Goal: Transaction & Acquisition: Purchase product/service

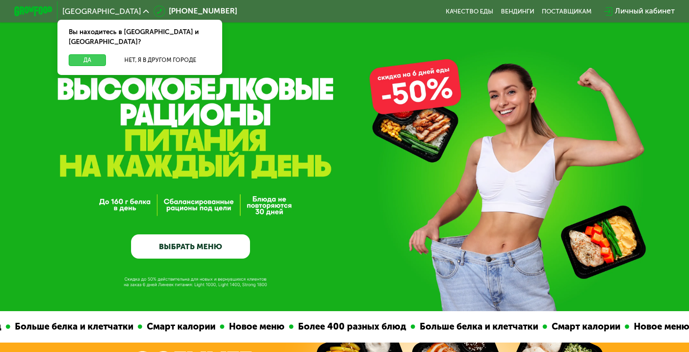
drag, startPoint x: 92, startPoint y: 45, endPoint x: 90, endPoint y: 40, distance: 5.4
click at [92, 54] on button "Да" at bounding box center [87, 60] width 37 height 12
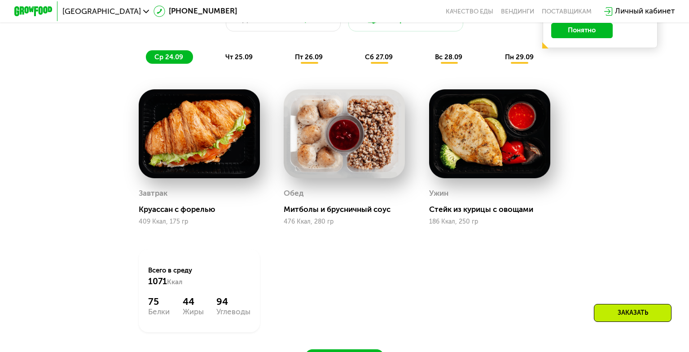
scroll to position [718, 0]
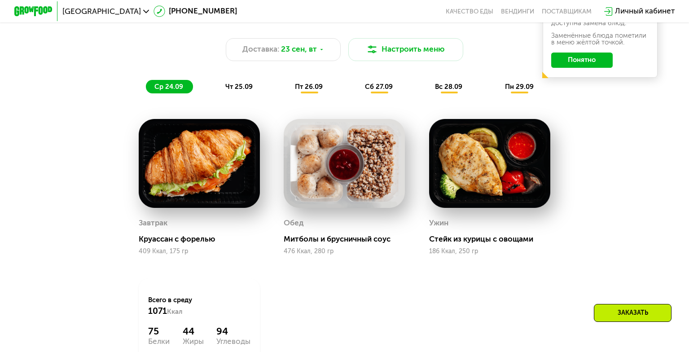
click at [237, 90] on span "чт 25.09" at bounding box center [238, 87] width 27 height 8
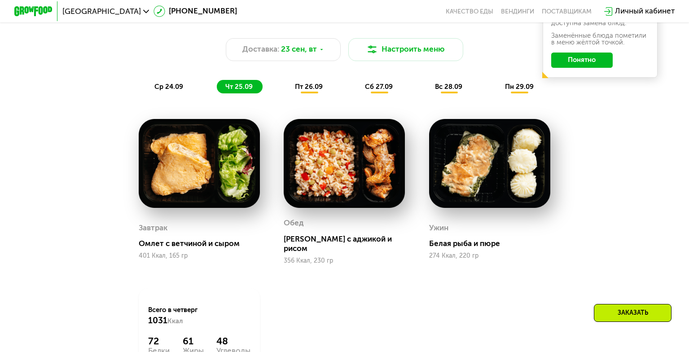
click at [180, 86] on div "ср 24.09" at bounding box center [169, 86] width 47 height 13
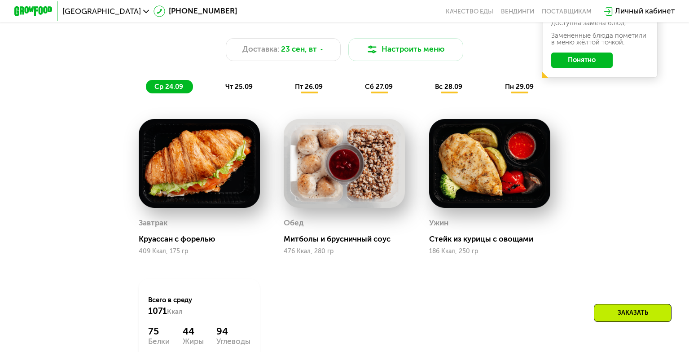
click at [244, 91] on span "чт 25.09" at bounding box center [238, 87] width 27 height 8
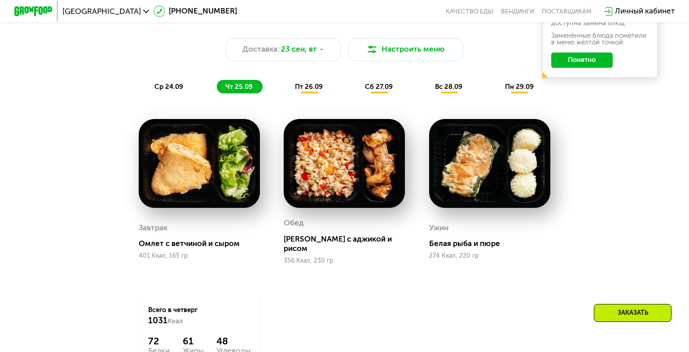
click at [161, 88] on span "ср 24.09" at bounding box center [168, 87] width 29 height 8
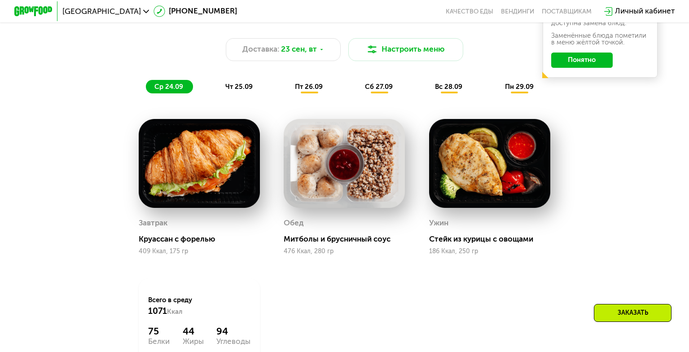
click at [231, 91] on span "чт 25.09" at bounding box center [238, 87] width 27 height 8
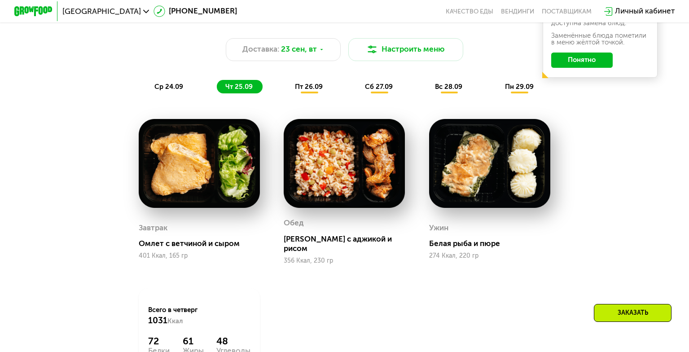
click at [296, 89] on span "пт 26.09" at bounding box center [309, 87] width 28 height 8
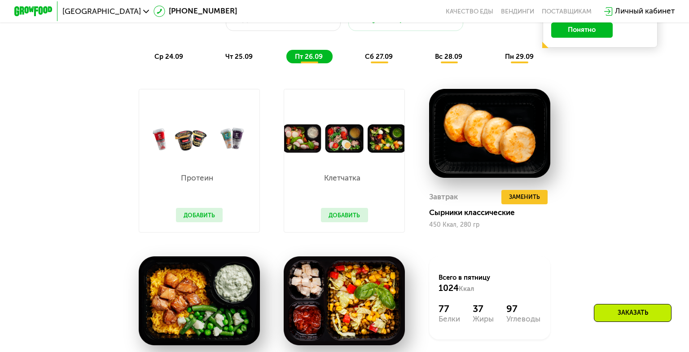
scroll to position [763, 0]
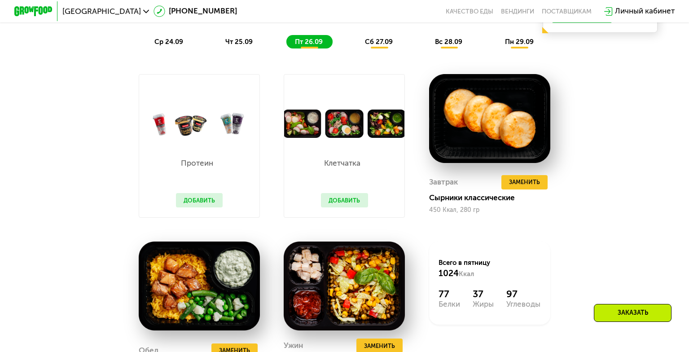
click at [214, 207] on button "Добавить" at bounding box center [199, 200] width 47 height 14
click at [211, 206] on button "Добавить" at bounding box center [199, 200] width 47 height 14
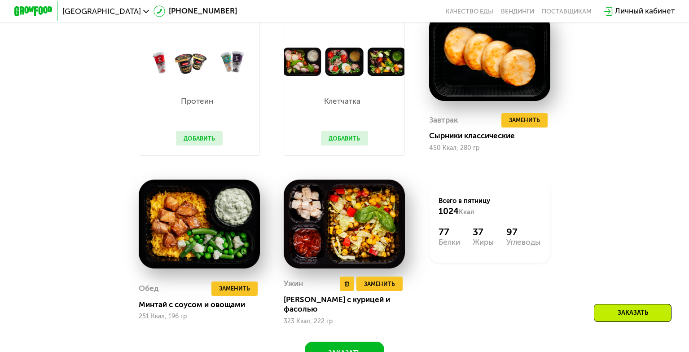
scroll to position [853, 0]
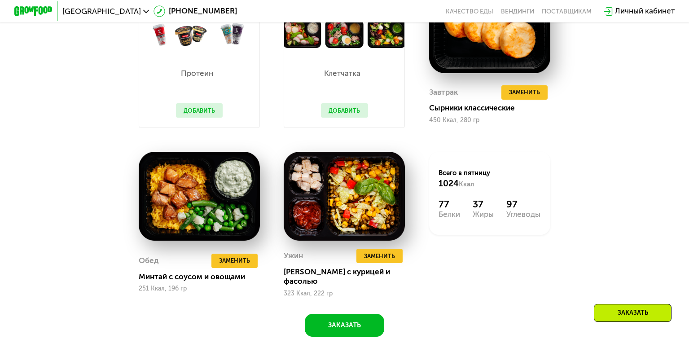
click at [206, 118] on button "Добавить" at bounding box center [199, 110] width 47 height 14
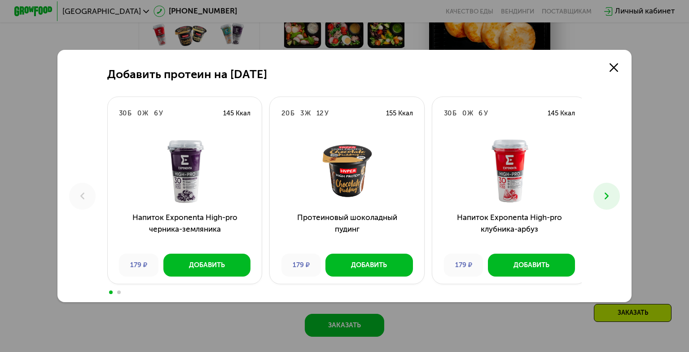
click at [340, 115] on div "20 Б 3 Ж 12 У 155 Ккал" at bounding box center [347, 113] width 154 height 32
click at [613, 194] on icon at bounding box center [607, 196] width 12 height 12
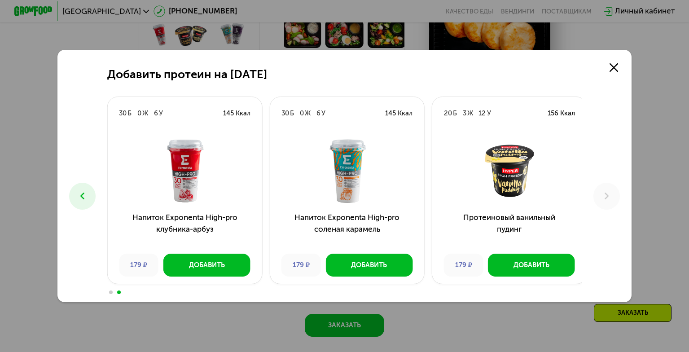
click at [79, 192] on icon at bounding box center [83, 196] width 12 height 12
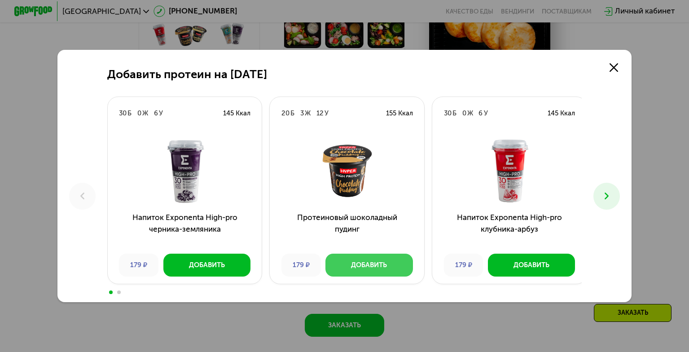
click at [373, 267] on div "Добавить" at bounding box center [369, 264] width 36 height 9
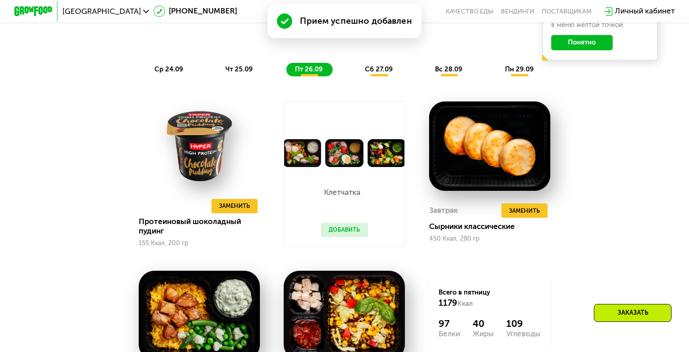
scroll to position [744, 0]
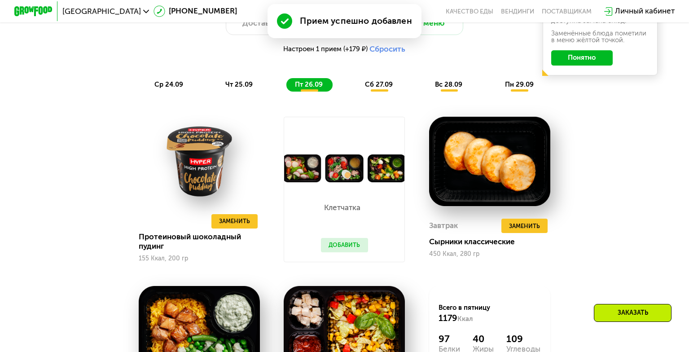
click at [351, 252] on button "Добавить" at bounding box center [344, 245] width 47 height 14
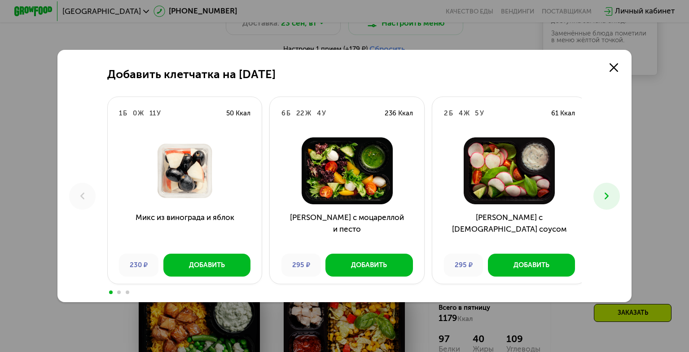
click at [611, 202] on button at bounding box center [606, 196] width 27 height 27
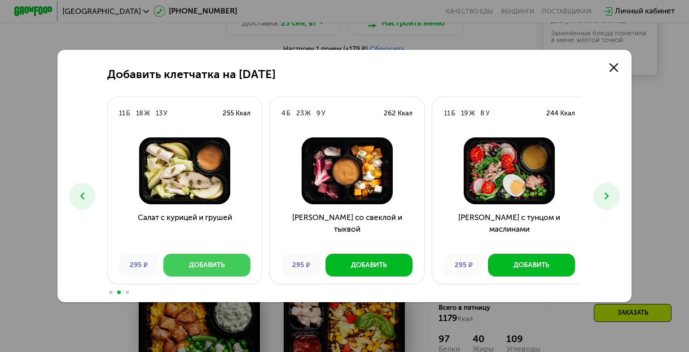
click at [231, 259] on button "Добавить" at bounding box center [206, 265] width 87 height 23
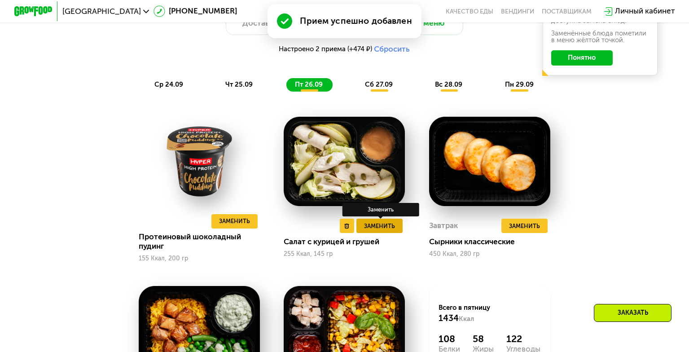
click at [363, 230] on button "Заменить" at bounding box center [379, 226] width 46 height 14
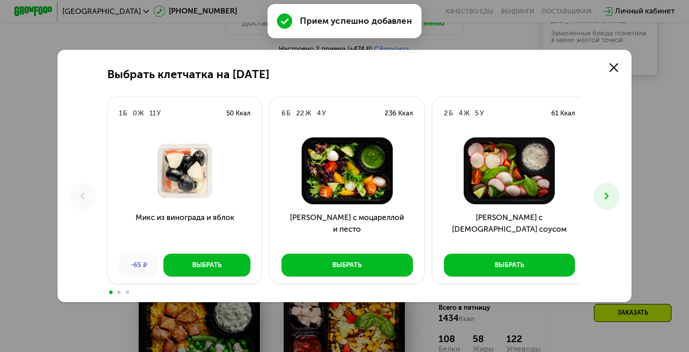
click at [616, 189] on button at bounding box center [606, 196] width 27 height 27
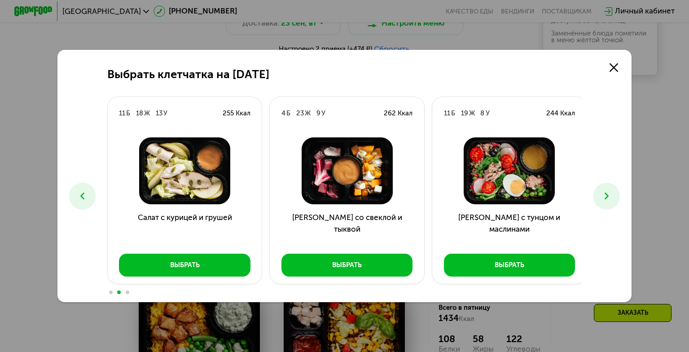
click at [616, 189] on button at bounding box center [606, 196] width 27 height 27
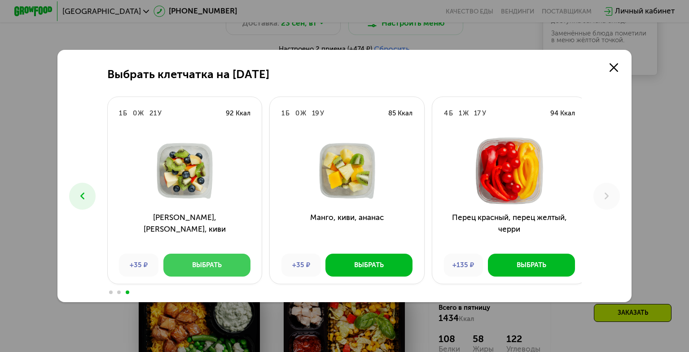
click at [201, 267] on div "Выбрать" at bounding box center [207, 264] width 30 height 9
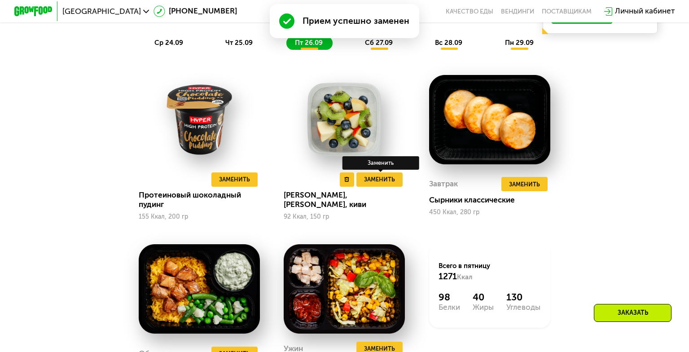
scroll to position [834, 0]
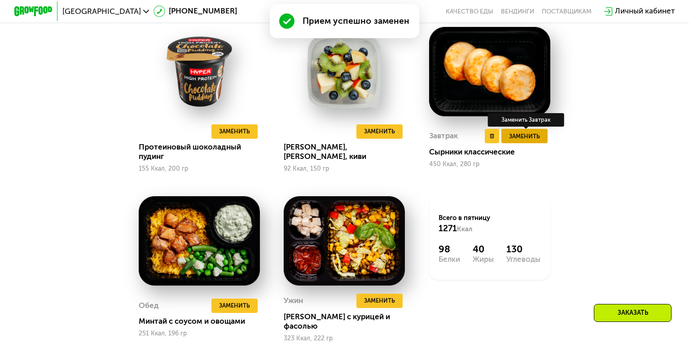
click at [513, 140] on span "Заменить" at bounding box center [524, 135] width 31 height 9
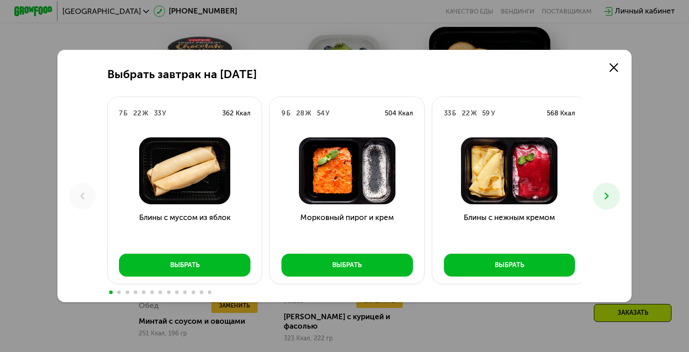
click at [605, 188] on button at bounding box center [606, 196] width 27 height 27
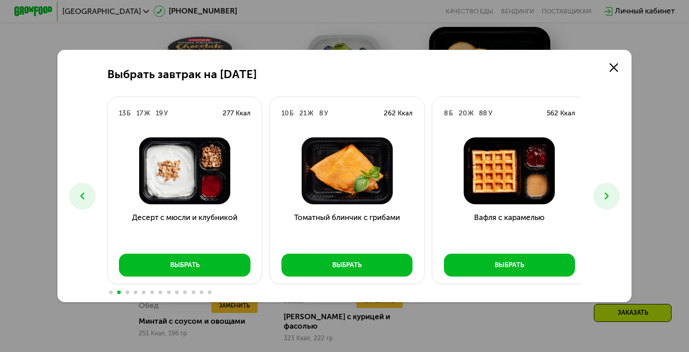
click at [605, 188] on button at bounding box center [606, 196] width 27 height 27
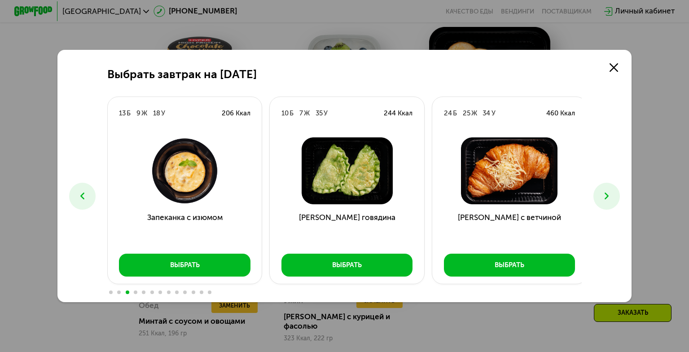
click at [605, 188] on button at bounding box center [606, 196] width 27 height 27
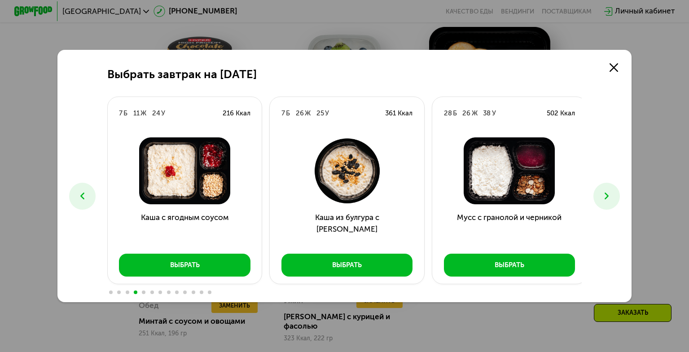
click at [605, 188] on button at bounding box center [606, 196] width 27 height 27
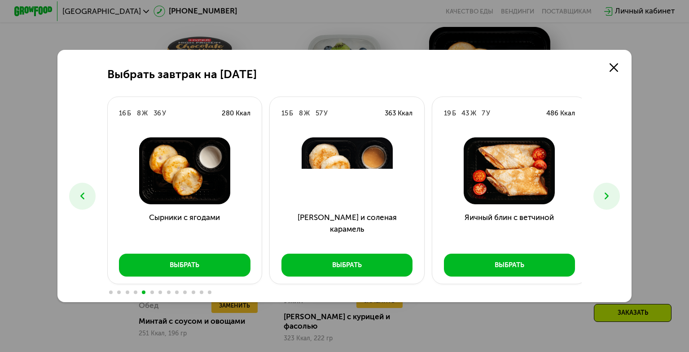
click at [206, 168] on img at bounding box center [184, 170] width 139 height 67
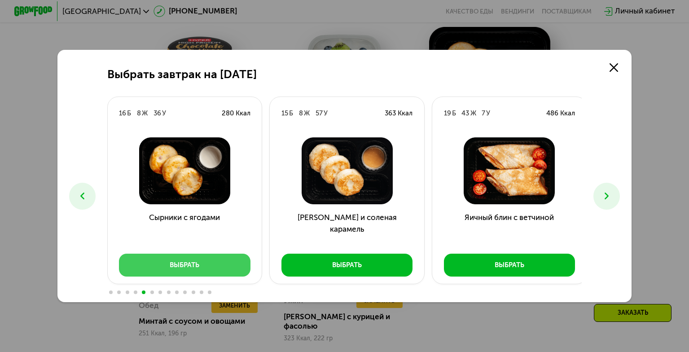
click at [240, 255] on button "Выбрать" at bounding box center [184, 265] width 131 height 23
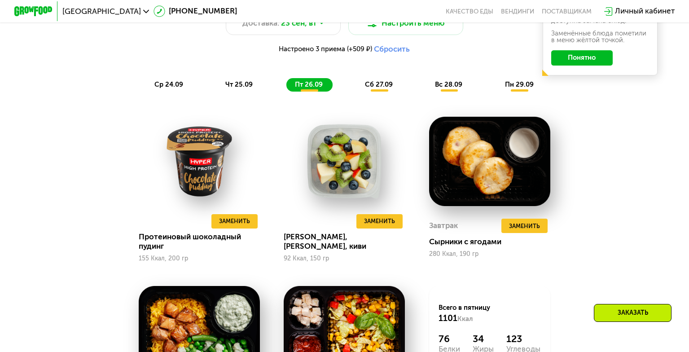
scroll to position [520, 0]
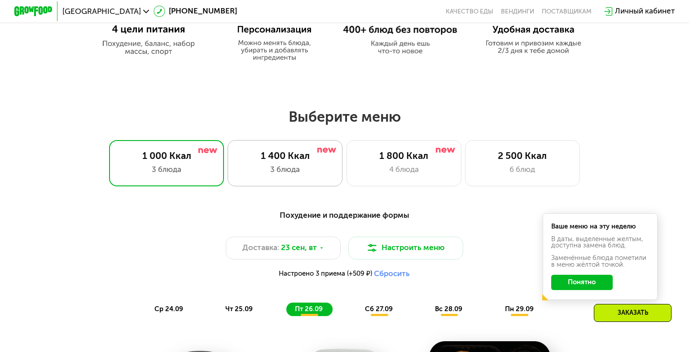
click at [337, 171] on div "1 400 Ккал 3 блюда" at bounding box center [285, 163] width 115 height 46
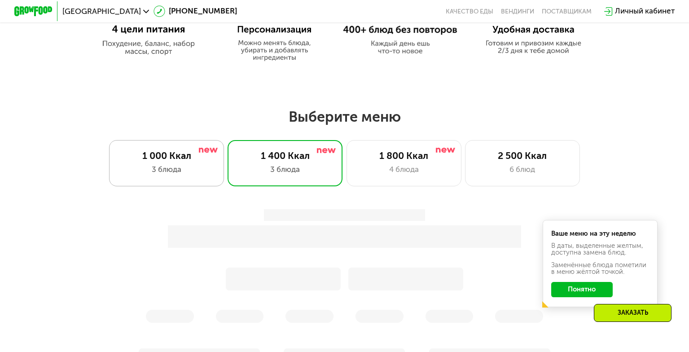
click at [164, 158] on div "1 000 Ккал" at bounding box center [166, 156] width 95 height 12
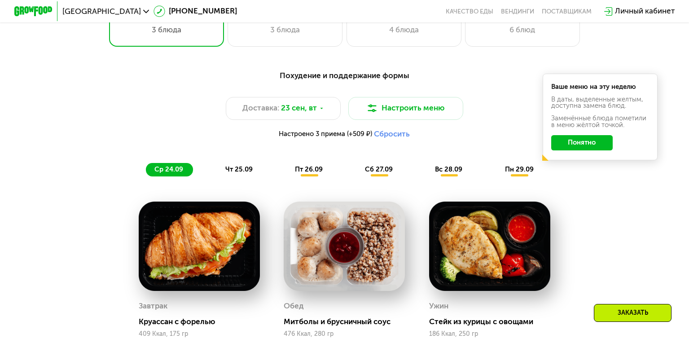
scroll to position [654, 0]
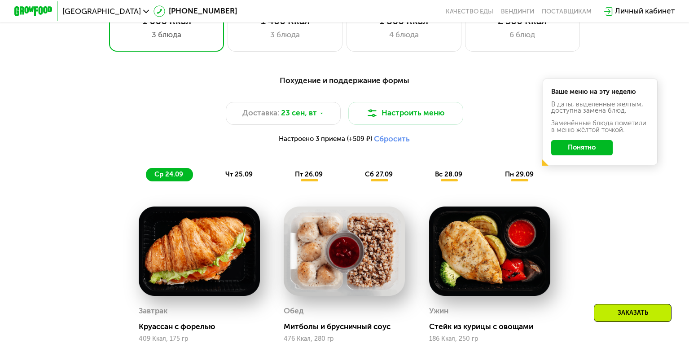
click at [391, 176] on span "сб 27.09" at bounding box center [379, 174] width 28 height 8
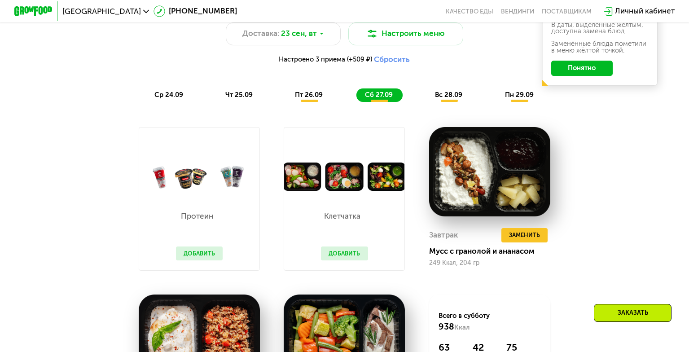
scroll to position [565, 0]
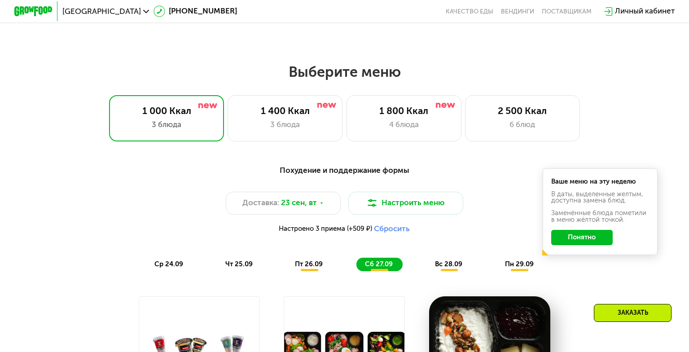
click at [453, 267] on span "вс 28.09" at bounding box center [448, 264] width 27 height 8
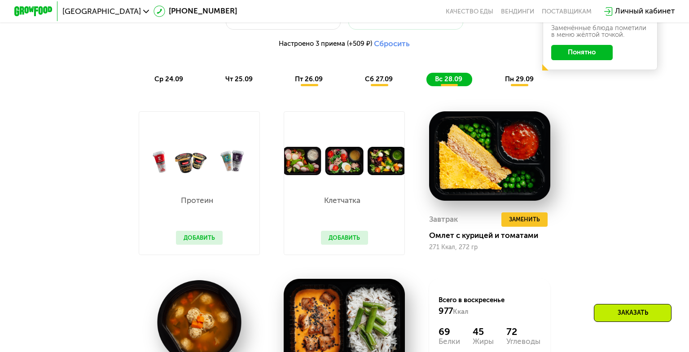
scroll to position [654, 0]
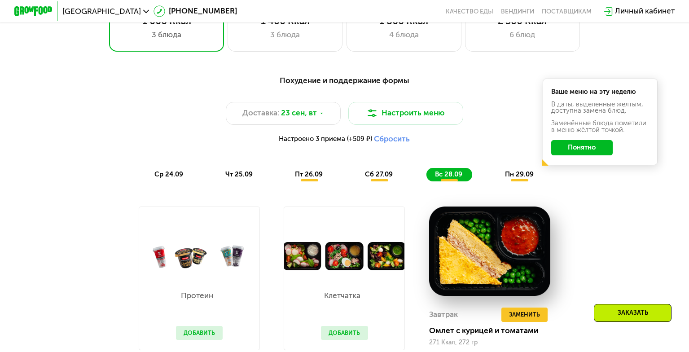
click at [517, 178] on span "пн 29.09" at bounding box center [519, 174] width 29 height 8
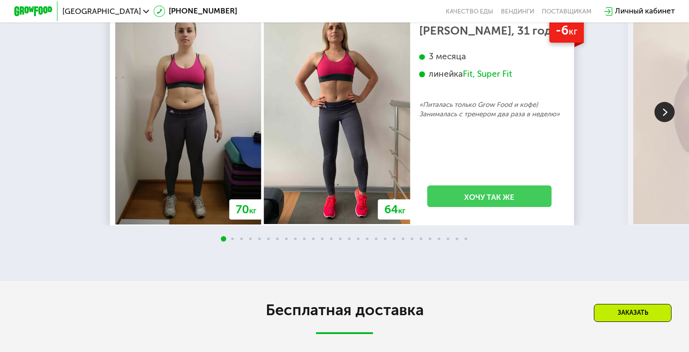
scroll to position [1956, 0]
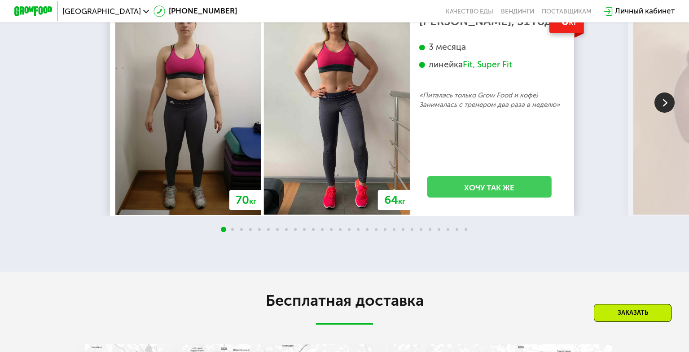
click at [534, 197] on link "Хочу так же" at bounding box center [489, 187] width 124 height 22
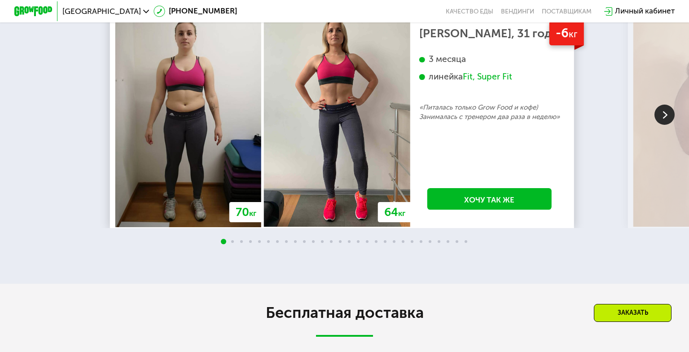
scroll to position [1933, 0]
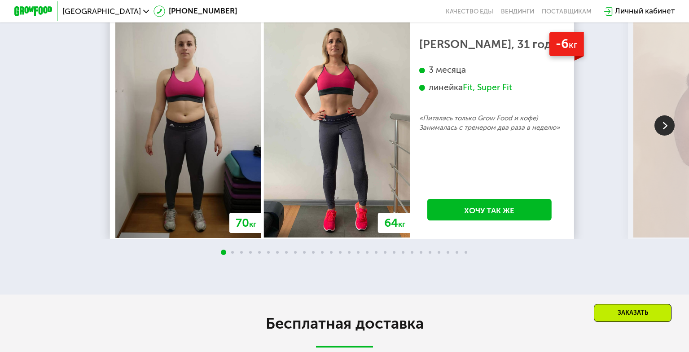
click at [667, 136] on img at bounding box center [664, 125] width 20 height 20
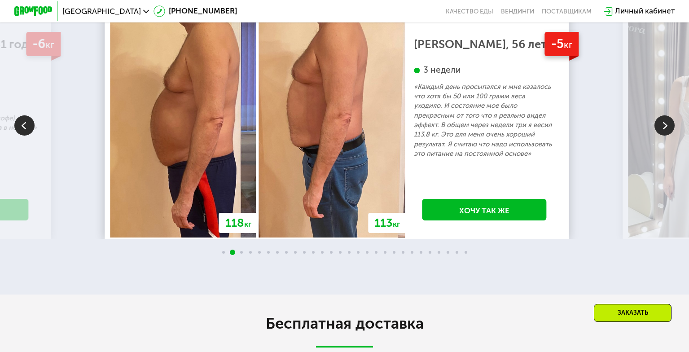
click at [667, 136] on img at bounding box center [664, 125] width 20 height 20
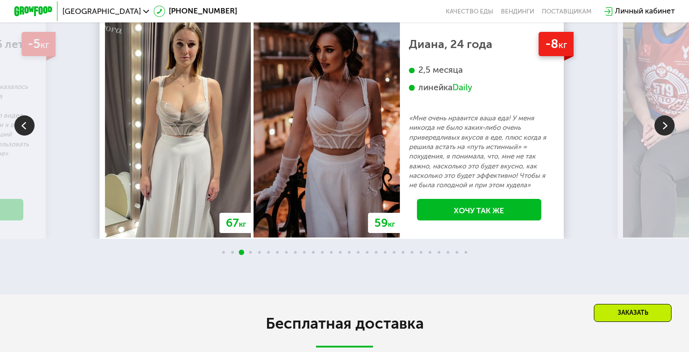
click at [672, 136] on img at bounding box center [664, 125] width 20 height 20
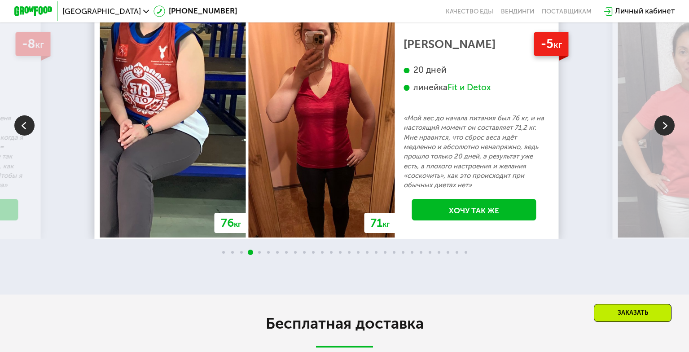
click at [662, 136] on img at bounding box center [664, 125] width 20 height 20
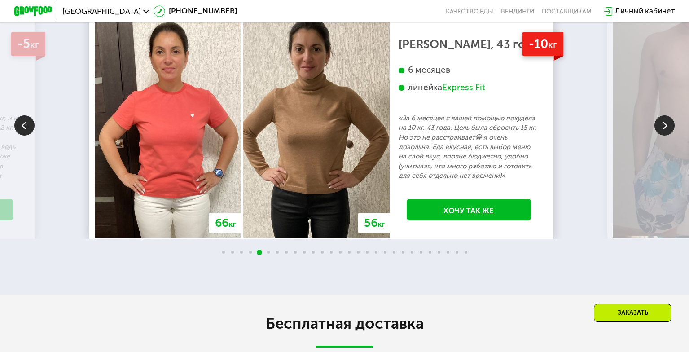
click at [659, 136] on img at bounding box center [664, 125] width 20 height 20
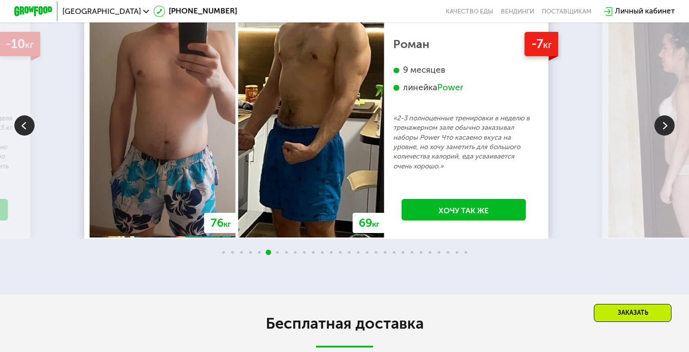
click at [659, 136] on img at bounding box center [664, 125] width 20 height 20
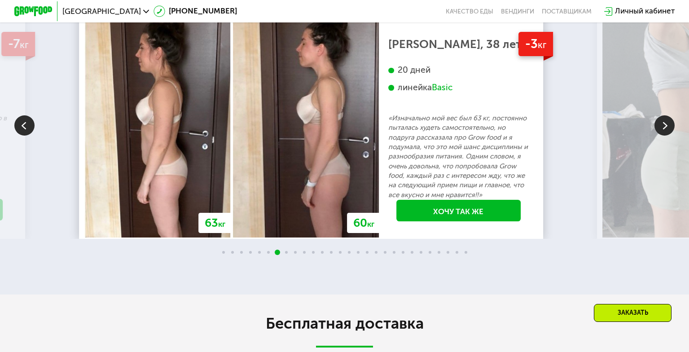
click at [659, 136] on img at bounding box center [664, 125] width 20 height 20
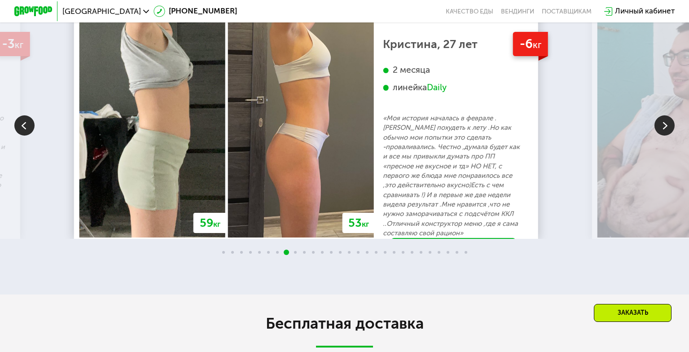
click at [659, 136] on img at bounding box center [664, 125] width 20 height 20
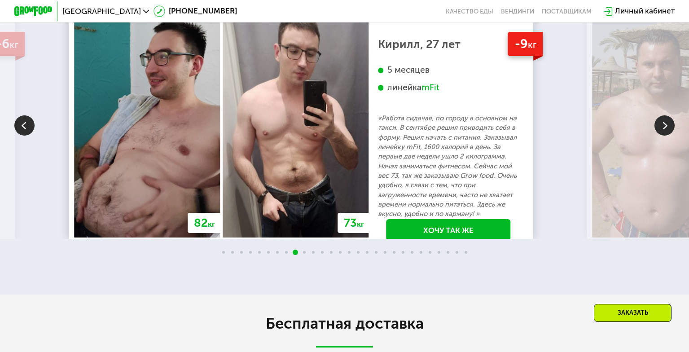
click at [659, 136] on img at bounding box center [664, 125] width 20 height 20
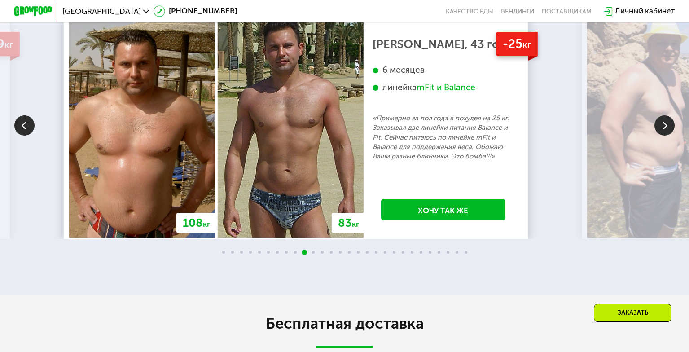
click at [659, 136] on img at bounding box center [664, 125] width 20 height 20
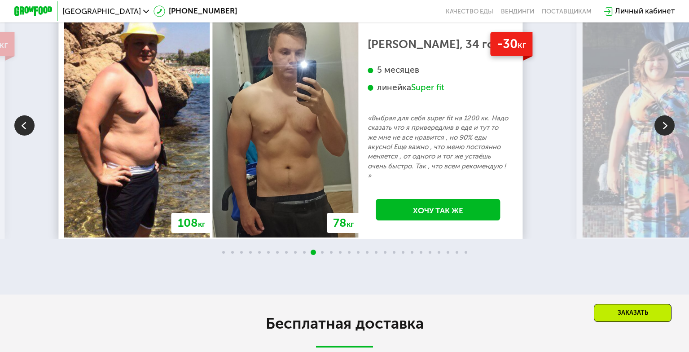
click at [659, 136] on img at bounding box center [664, 125] width 20 height 20
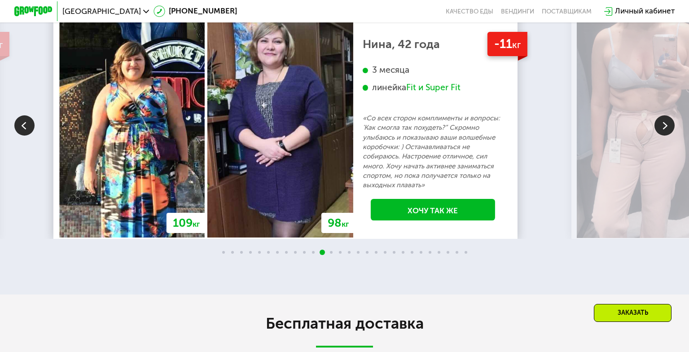
click at [659, 136] on img at bounding box center [664, 125] width 20 height 20
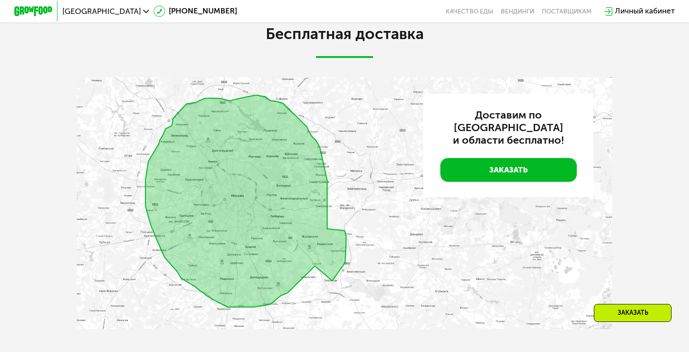
scroll to position [2202, 0]
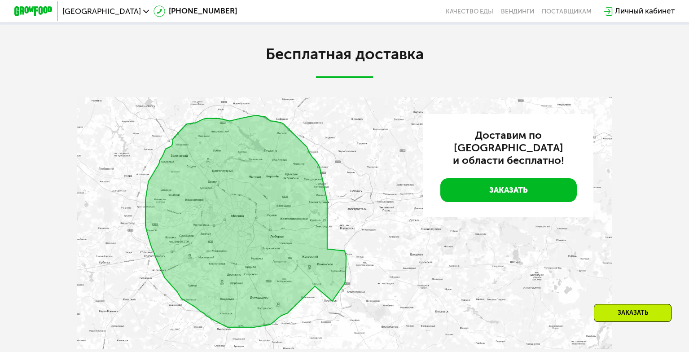
click at [258, 201] on img at bounding box center [345, 223] width 536 height 252
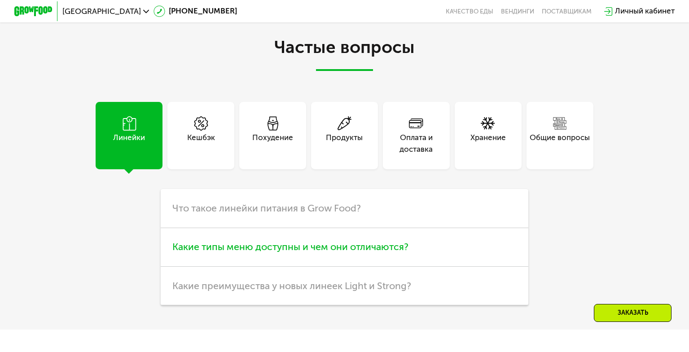
scroll to position [2561, 0]
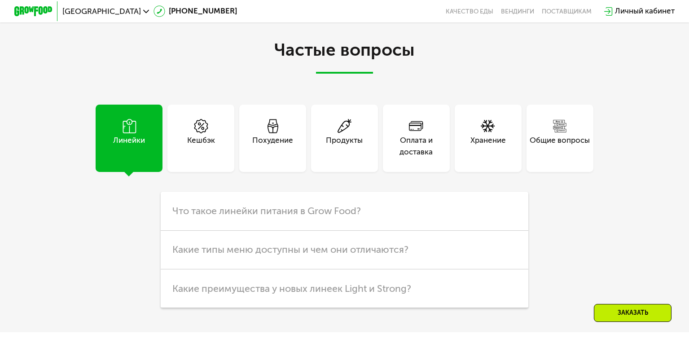
click at [332, 158] on div "Продукты" at bounding box center [344, 146] width 37 height 23
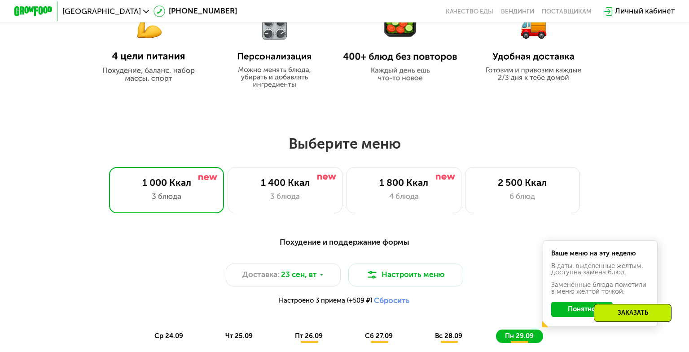
scroll to position [494, 0]
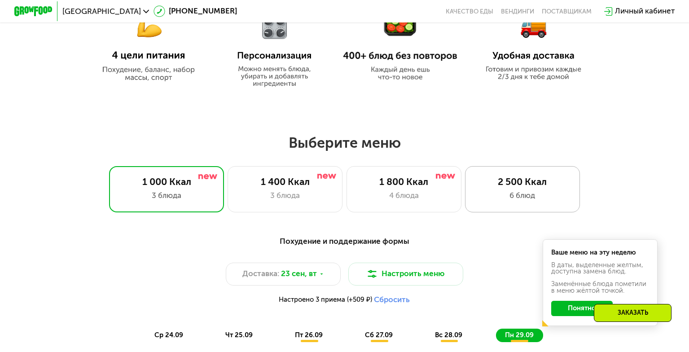
click at [507, 175] on div "2 500 Ккал 6 блюд" at bounding box center [522, 189] width 115 height 46
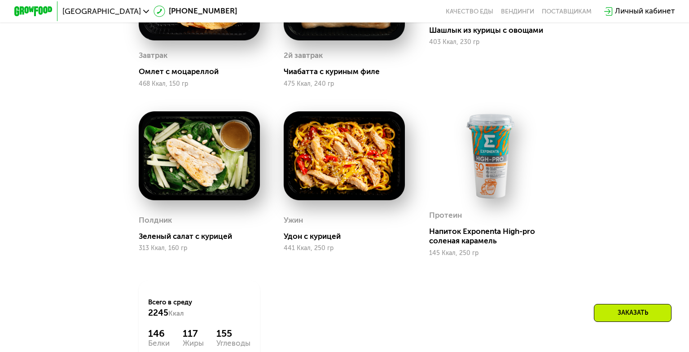
scroll to position [628, 0]
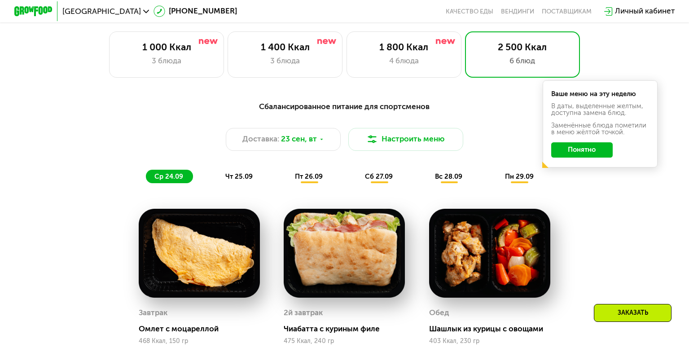
click at [243, 178] on span "чт 25.09" at bounding box center [238, 176] width 27 height 8
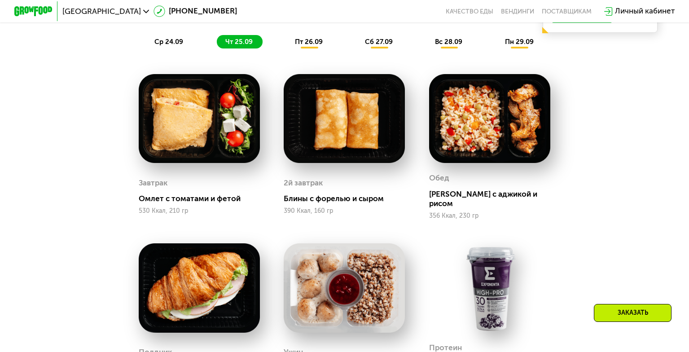
scroll to position [808, 0]
